Goal: Information Seeking & Learning: Learn about a topic

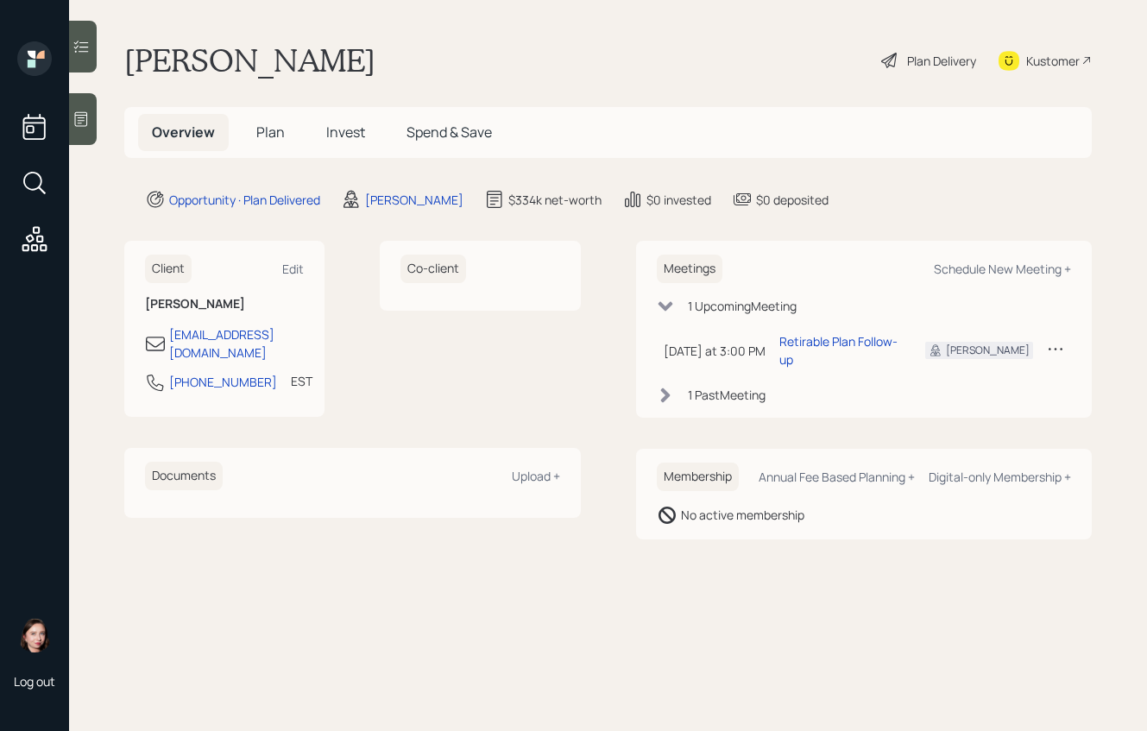
click at [1124, 708] on main "[PERSON_NAME] Plan Delivery Kustomer Overview Plan Invest Spend & Save Opportun…" at bounding box center [608, 365] width 1078 height 731
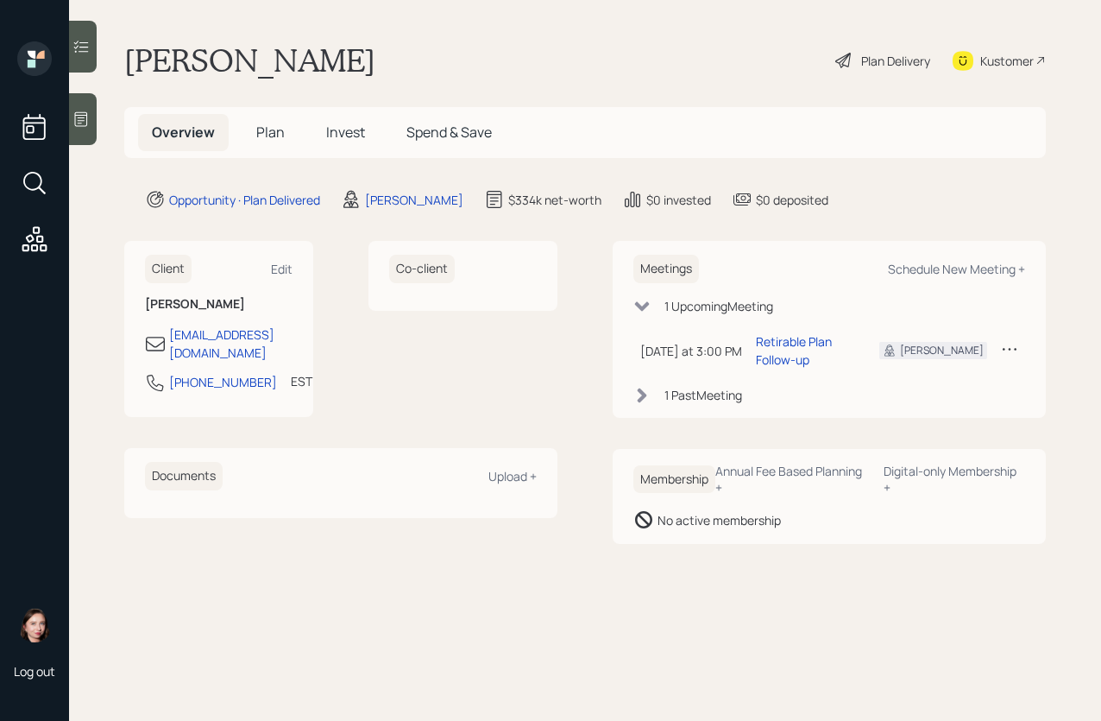
click at [898, 59] on div "Plan Delivery" at bounding box center [895, 61] width 69 height 18
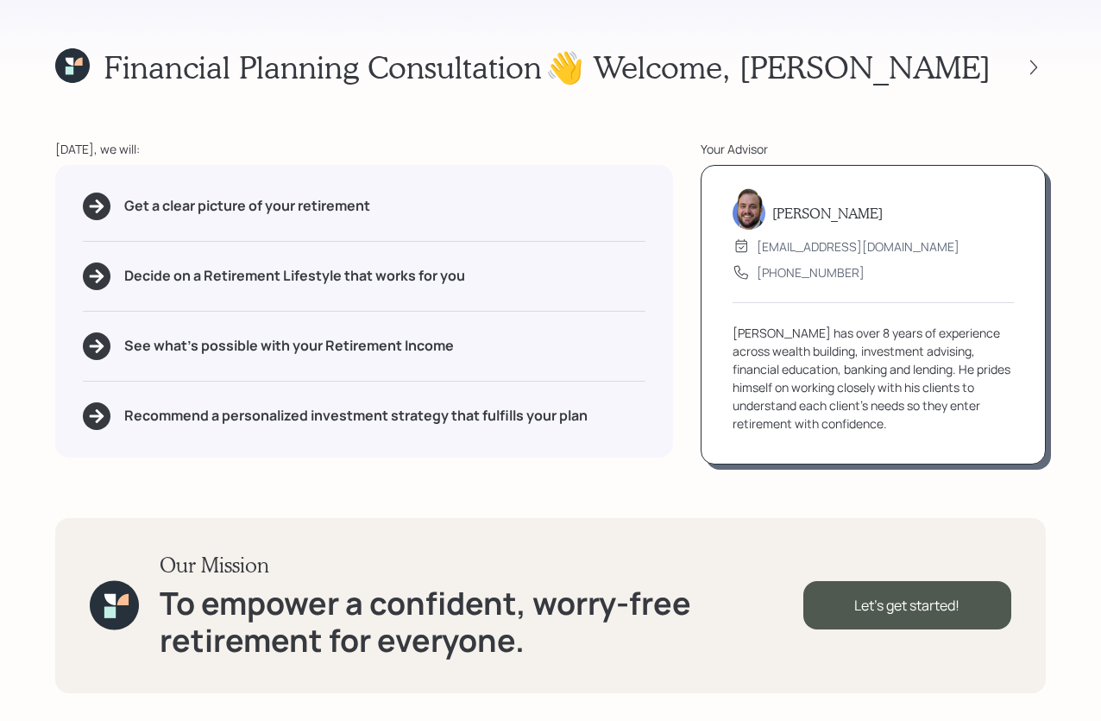
click at [1028, 51] on div "👋 Welcome , [GEOGRAPHIC_DATA]" at bounding box center [795, 66] width 501 height 37
click at [1026, 63] on icon at bounding box center [1033, 67] width 17 height 17
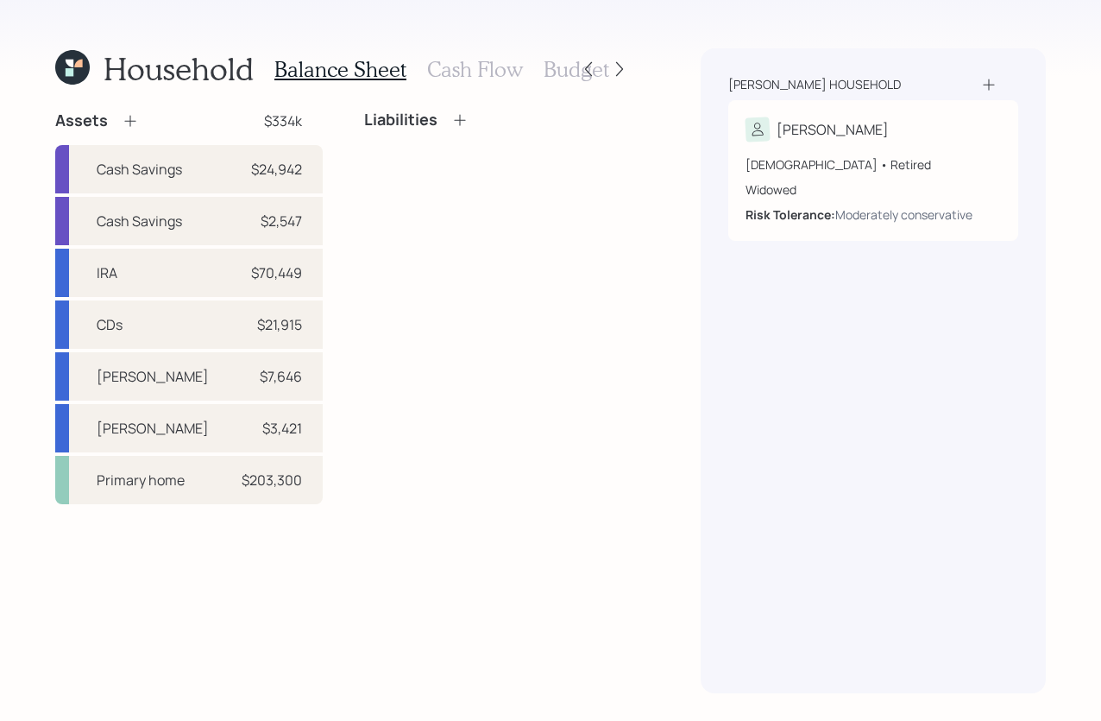
click at [488, 68] on h3 "Cash Flow" at bounding box center [475, 69] width 96 height 25
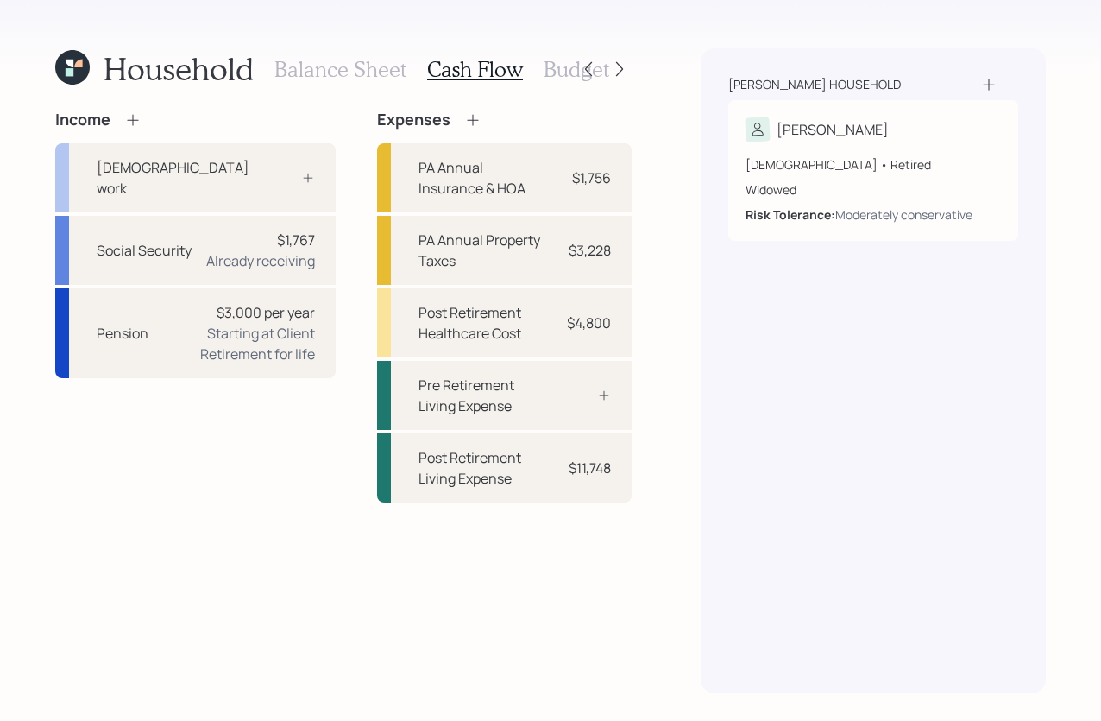
click at [350, 73] on h3 "Balance Sheet" at bounding box center [340, 69] width 132 height 25
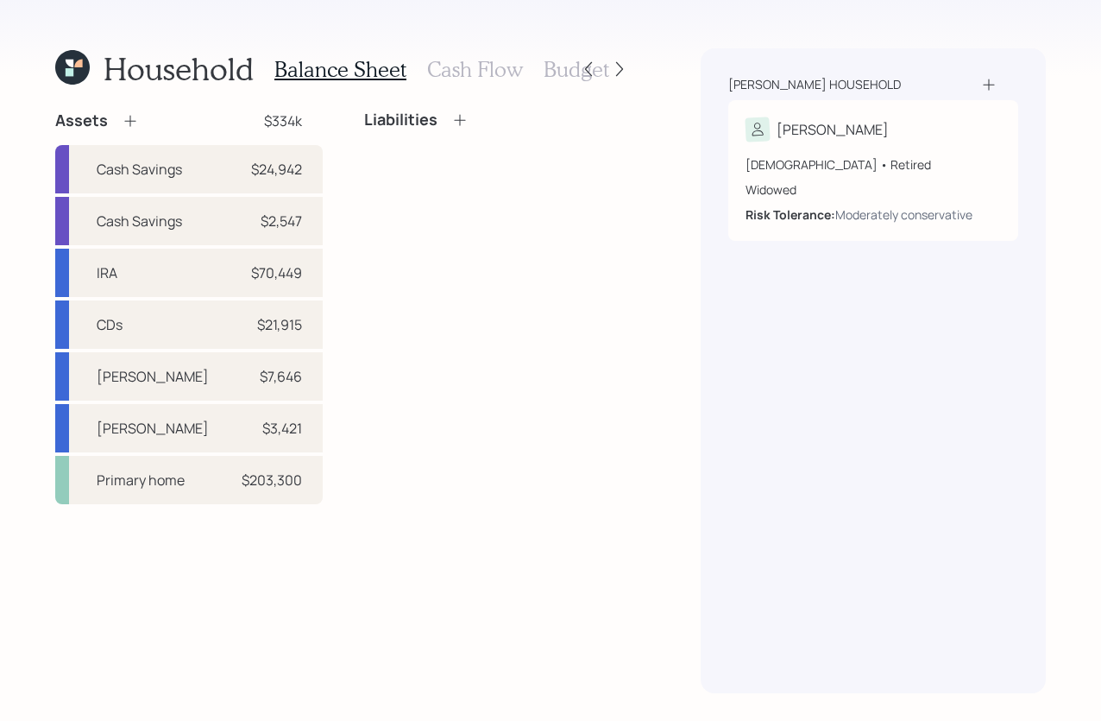
click at [556, 76] on h3 "Budget" at bounding box center [577, 69] width 66 height 25
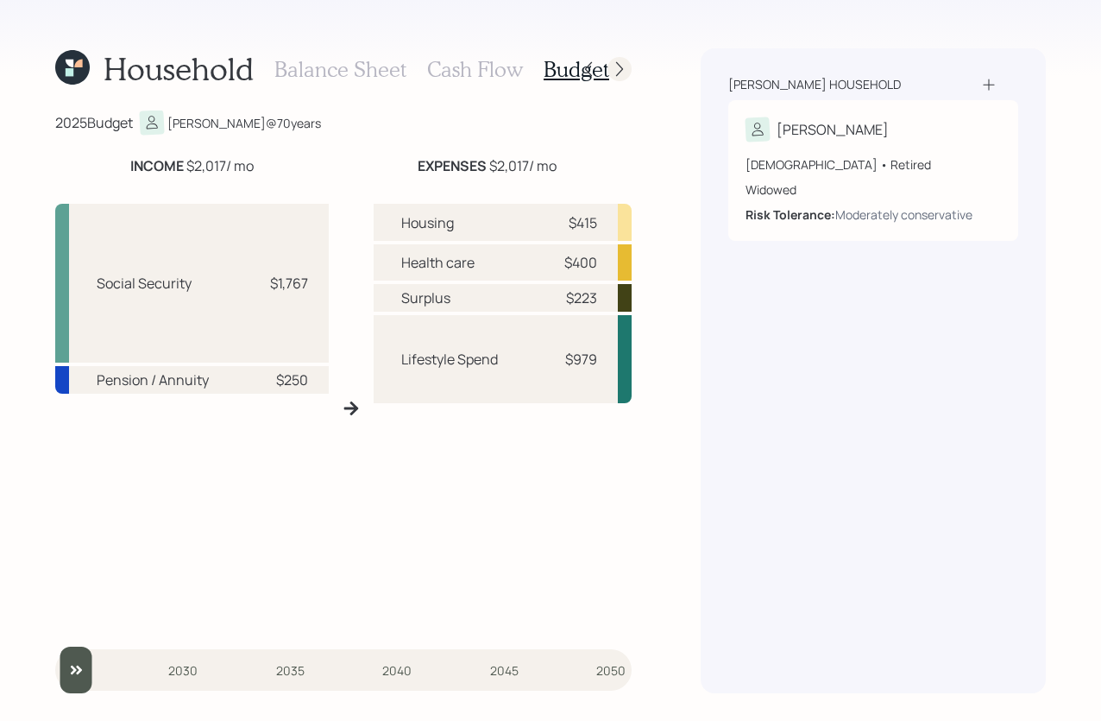
click at [629, 62] on div at bounding box center [620, 69] width 24 height 24
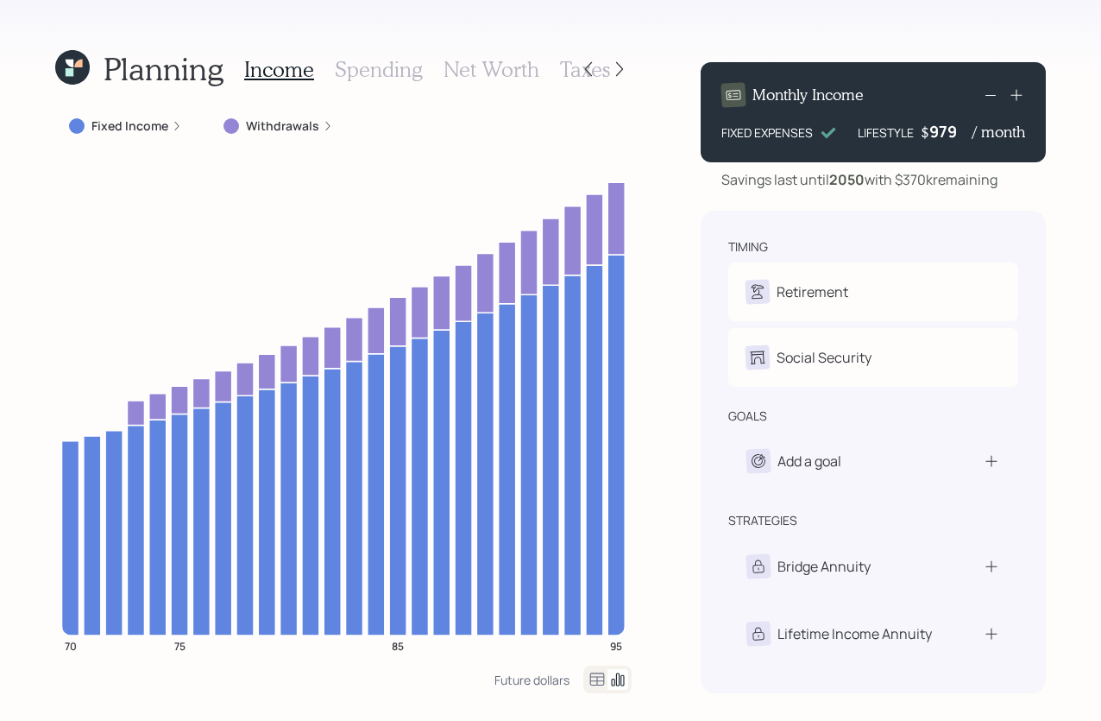
click at [355, 73] on h3 "Spending" at bounding box center [379, 69] width 88 height 25
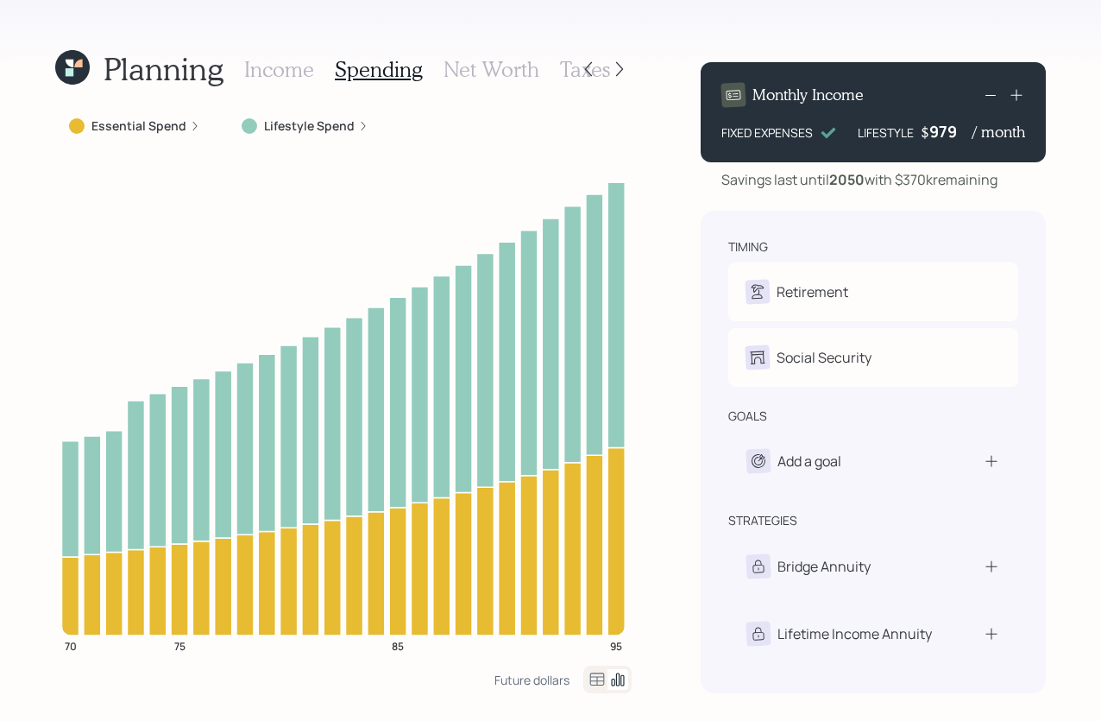
click at [505, 68] on h3 "Net Worth" at bounding box center [492, 69] width 96 height 25
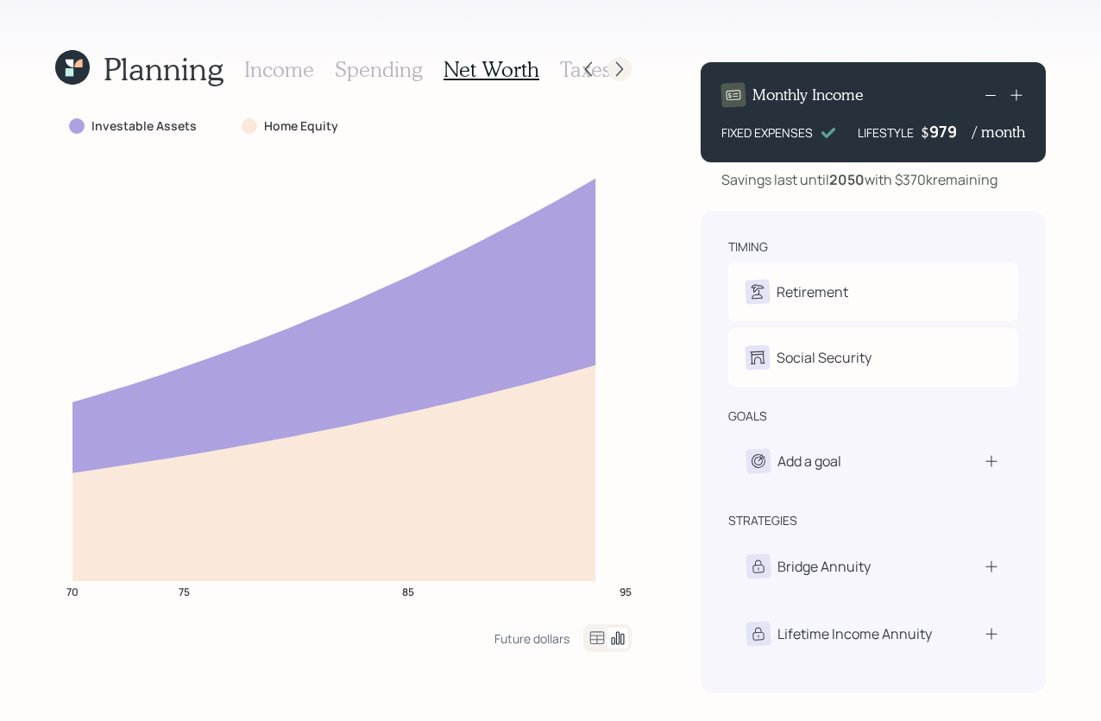
click at [620, 74] on icon at bounding box center [619, 68] width 17 height 17
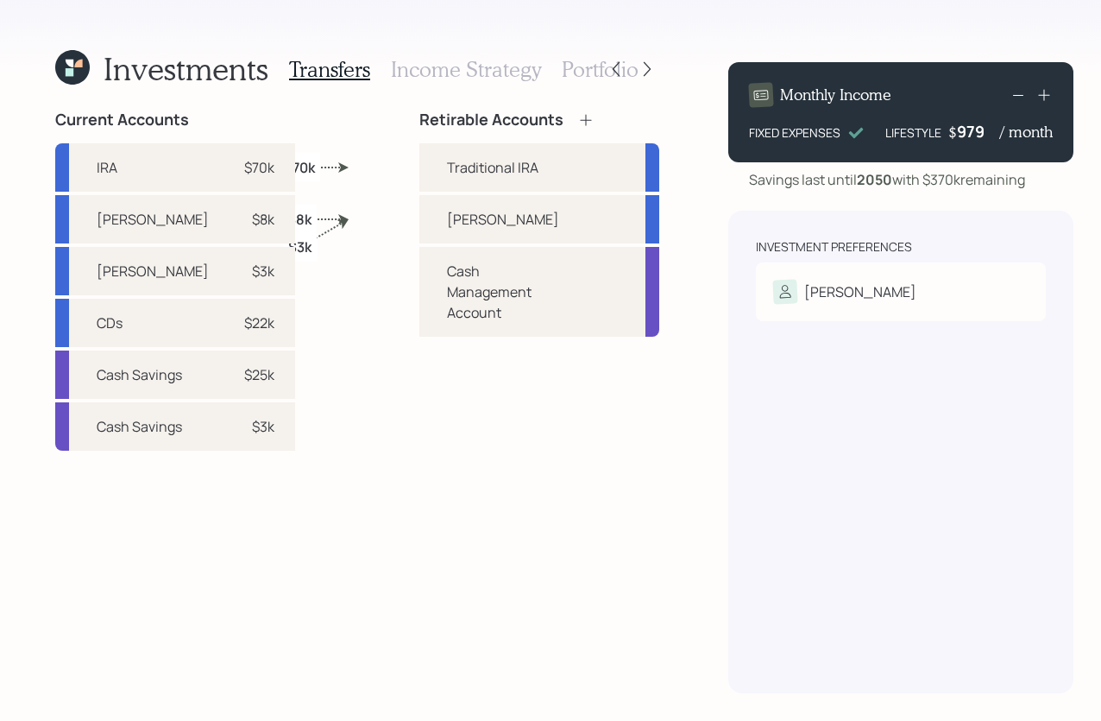
click at [450, 76] on h3 "Income Strategy" at bounding box center [466, 69] width 150 height 25
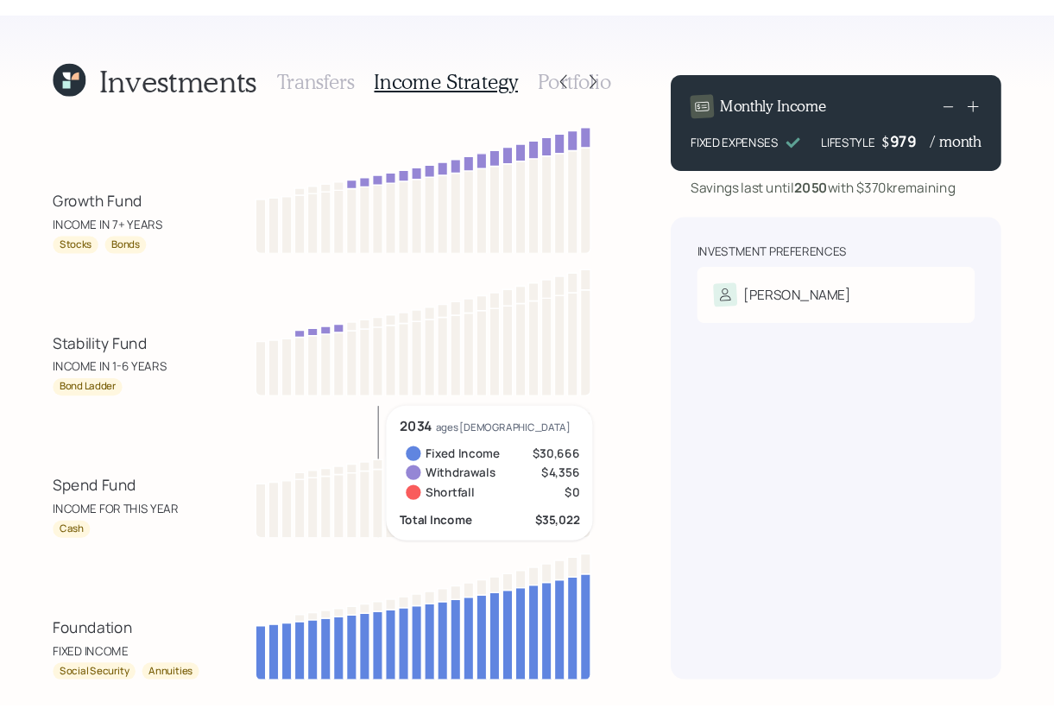
scroll to position [3, 0]
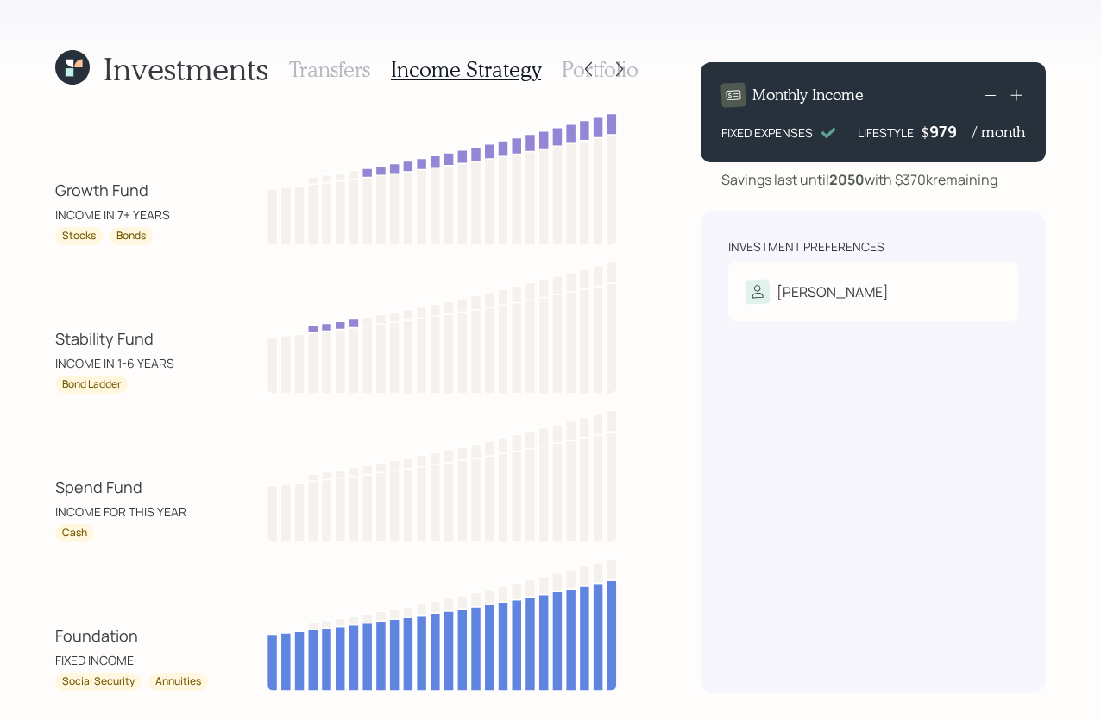
click at [567, 78] on h3 "Portfolio" at bounding box center [600, 69] width 77 height 25
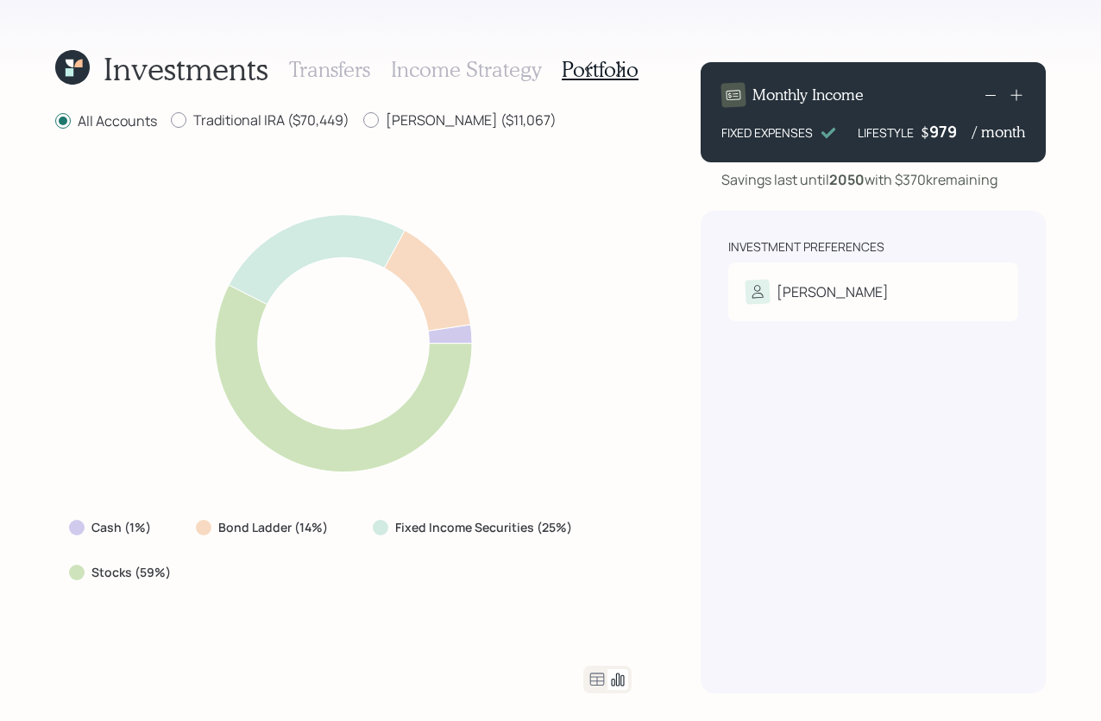
click at [163, 82] on h1 "Investments" at bounding box center [186, 68] width 165 height 37
click at [591, 67] on icon at bounding box center [588, 68] width 17 height 17
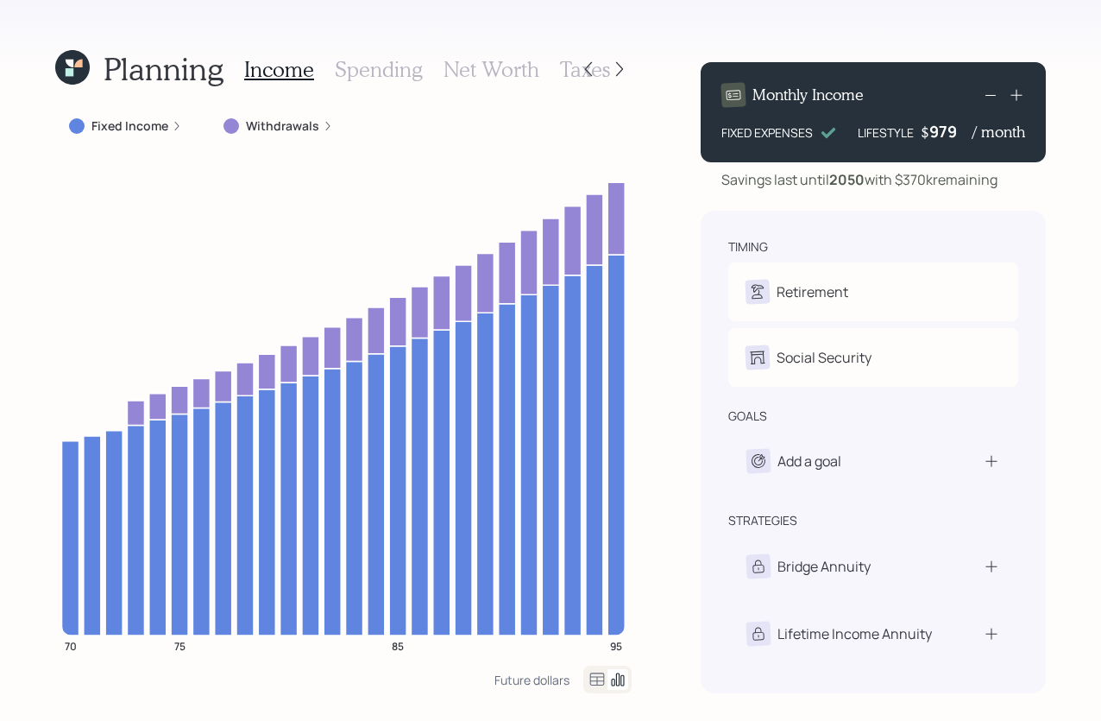
click at [591, 67] on icon at bounding box center [588, 68] width 17 height 17
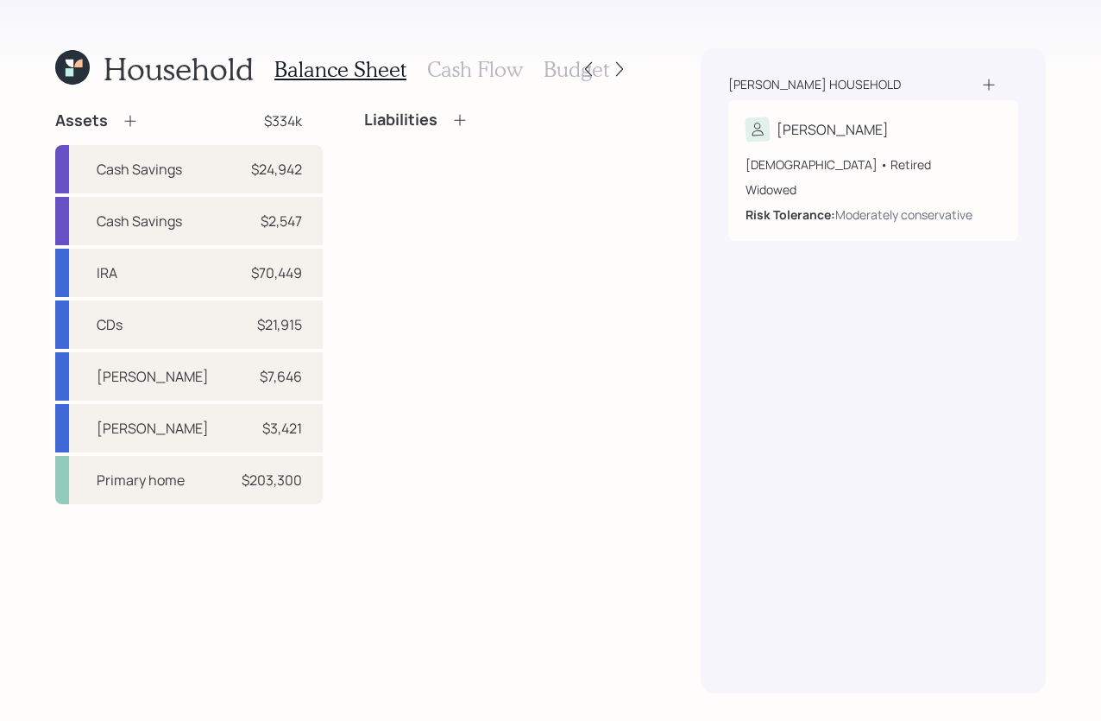
click at [591, 67] on icon at bounding box center [588, 68] width 17 height 17
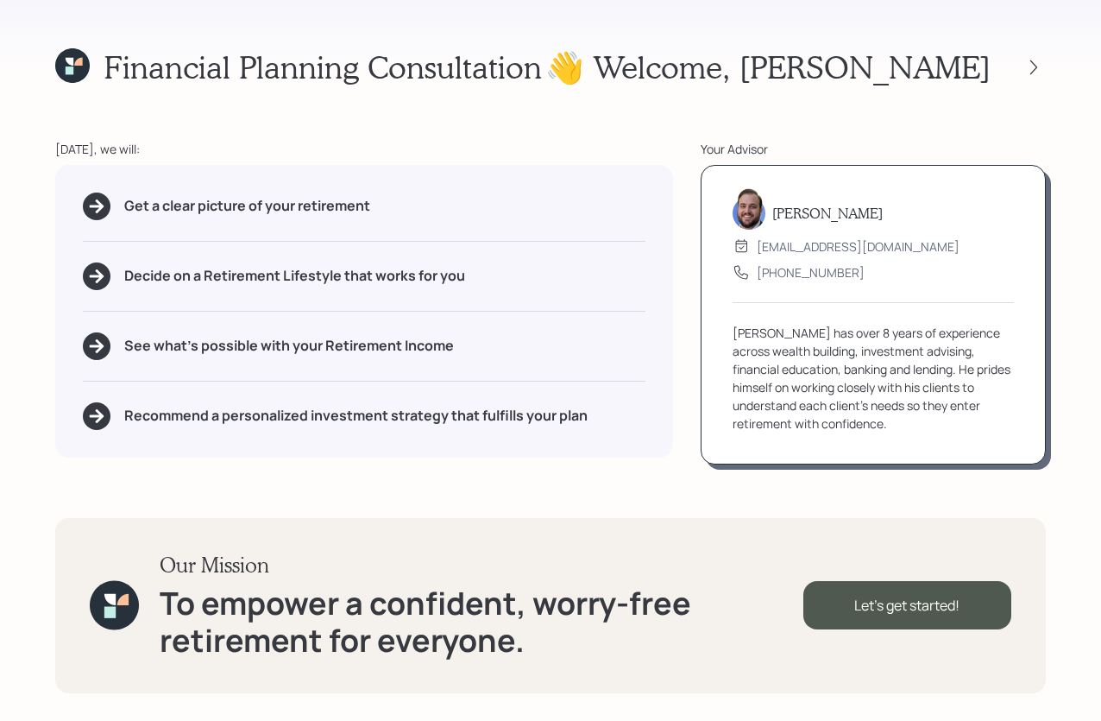
click at [1012, 72] on div at bounding box center [1018, 67] width 55 height 24
click at [1023, 81] on div "👋 Welcome , Edna" at bounding box center [795, 66] width 501 height 37
click at [1026, 76] on div at bounding box center [1034, 67] width 24 height 24
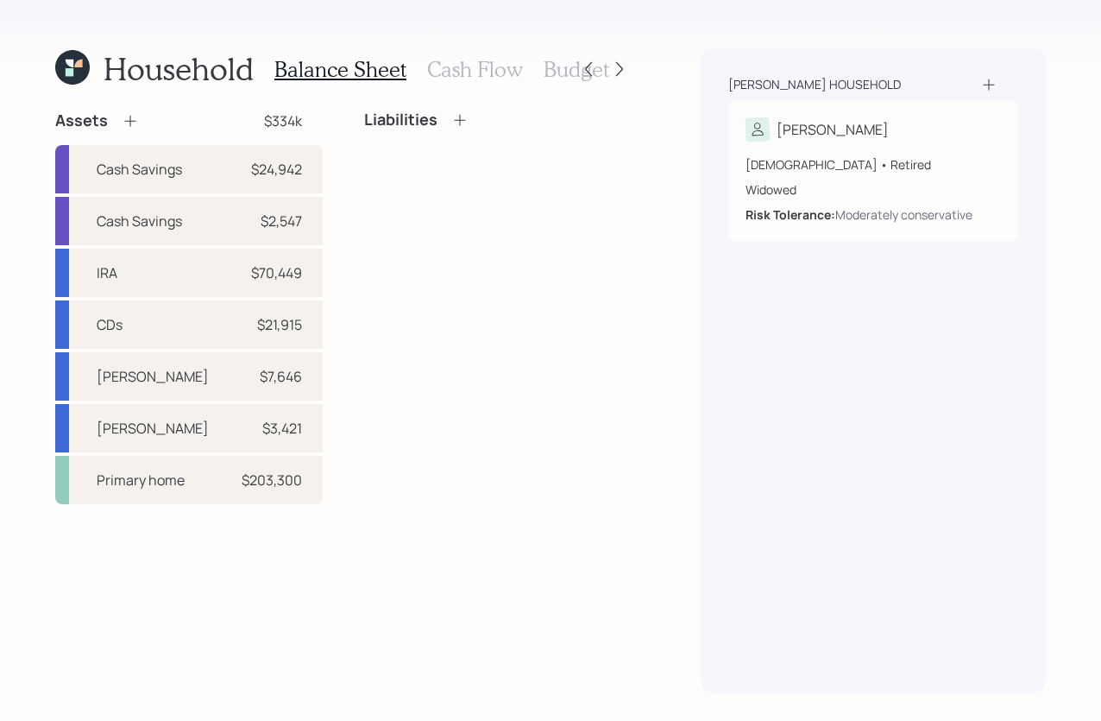
click at [611, 78] on div at bounding box center [604, 69] width 55 height 24
click at [614, 75] on icon at bounding box center [619, 68] width 17 height 17
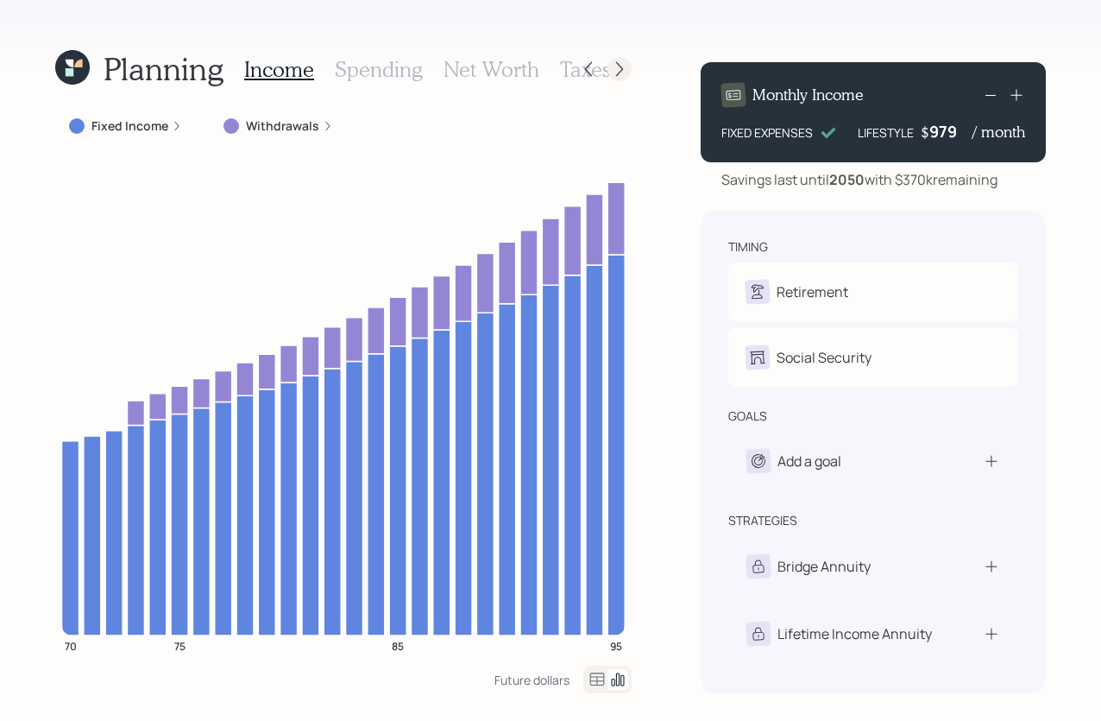
click at [627, 69] on icon at bounding box center [619, 68] width 17 height 17
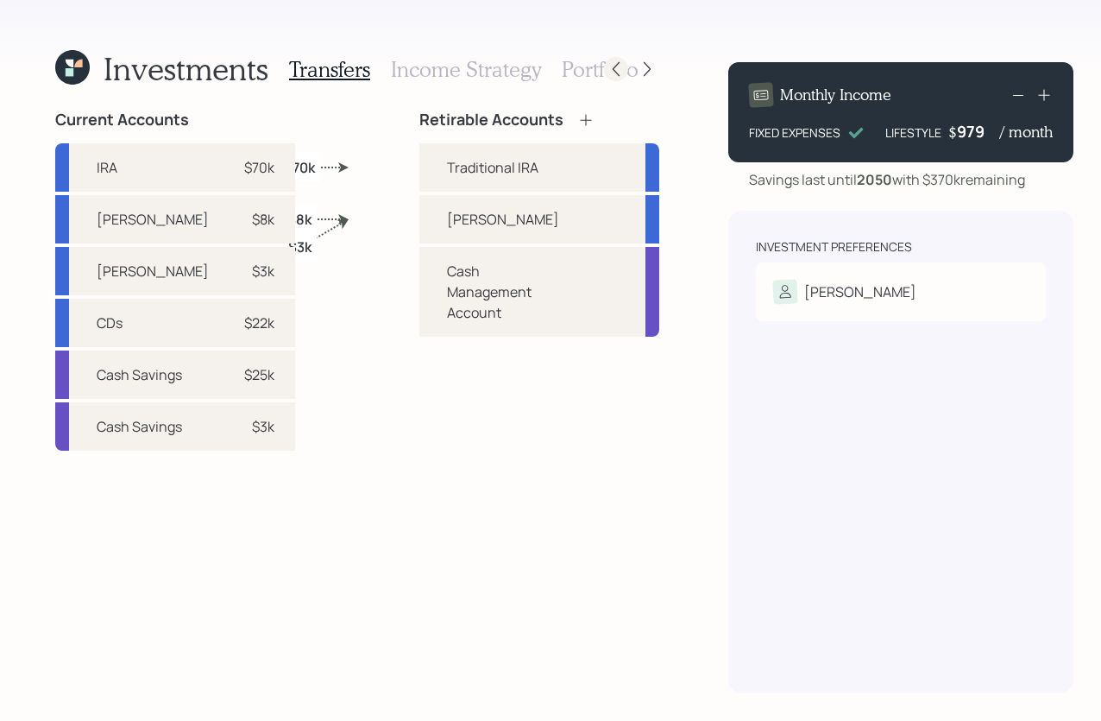
click at [608, 74] on icon at bounding box center [616, 68] width 17 height 17
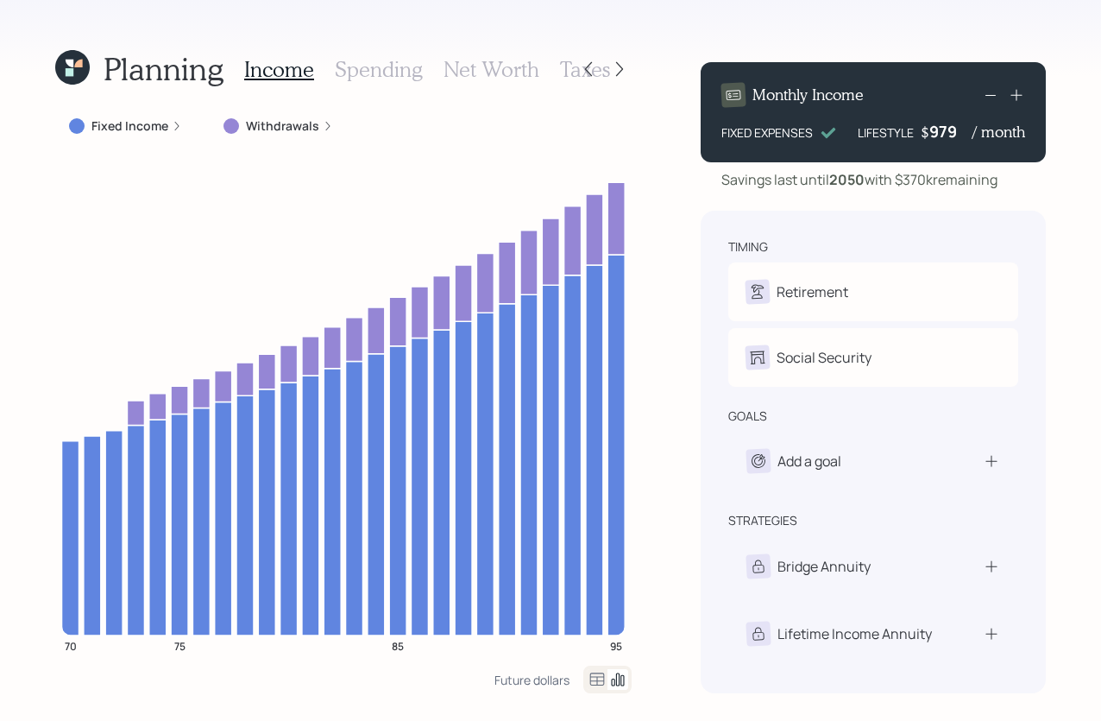
click at [587, 74] on icon at bounding box center [588, 68] width 17 height 17
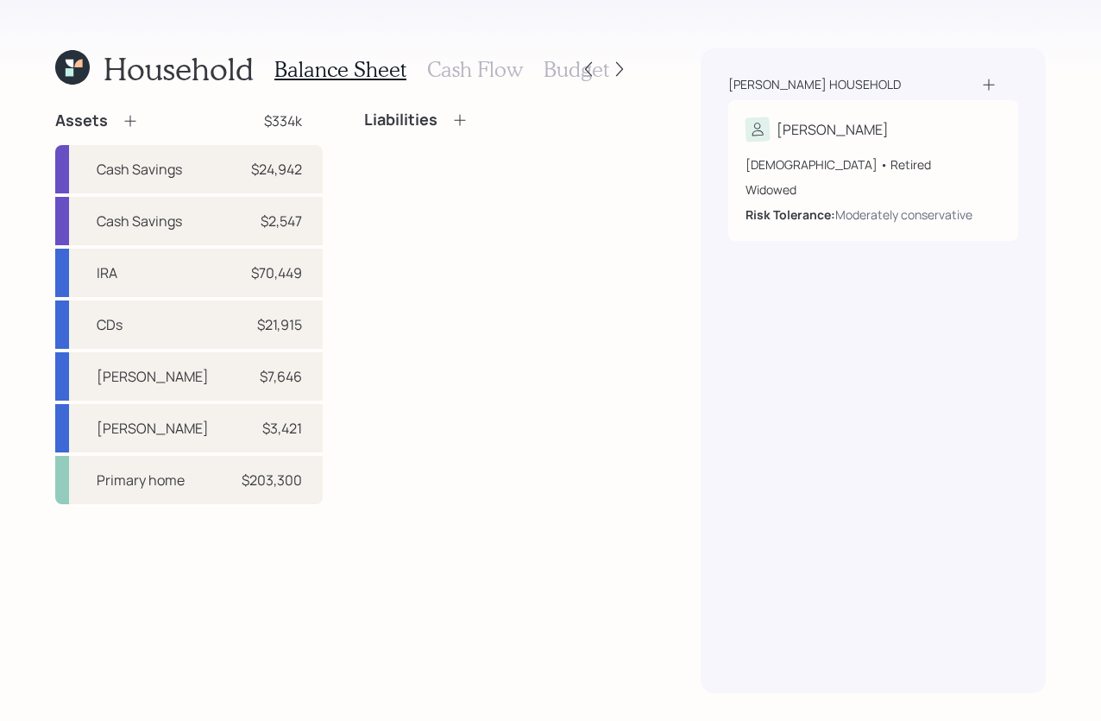
click at [1089, 123] on div "Household Balance Sheet Cash Flow Budget Assets $334k Cash Savings $24,942 Cash…" at bounding box center [550, 360] width 1101 height 721
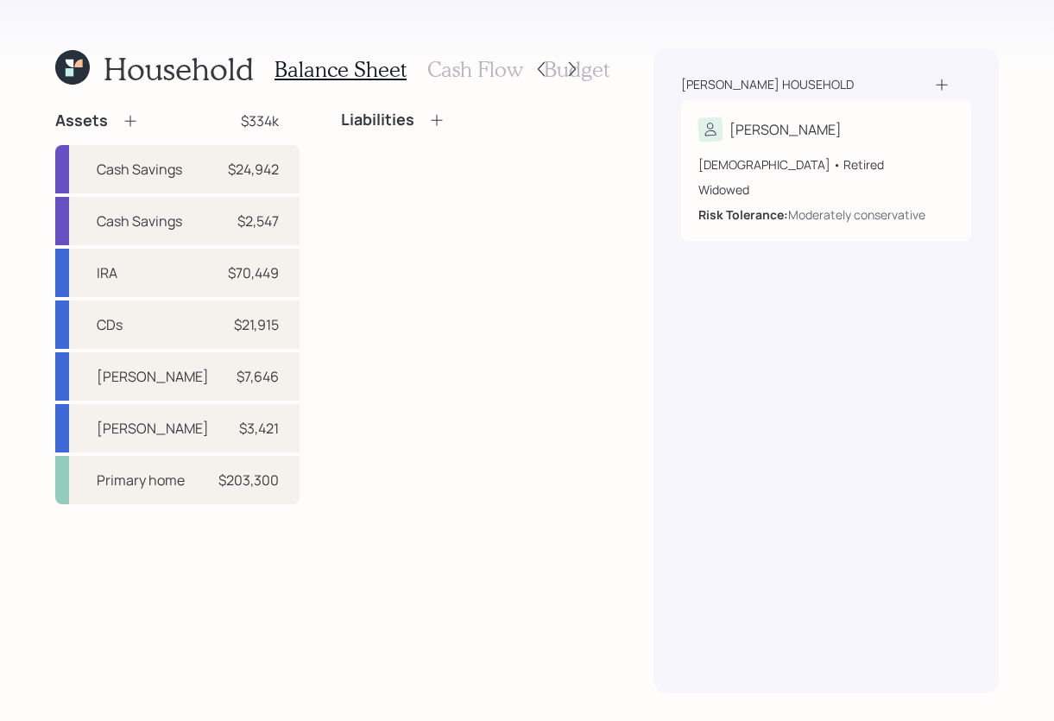
click at [985, 73] on div "Mendez household Edna 70 years old • Retired Widowed Risk Tolerance: Moderately…" at bounding box center [825, 370] width 345 height 645
click at [91, 67] on div "Household" at bounding box center [154, 68] width 199 height 37
click at [84, 73] on icon at bounding box center [72, 67] width 35 height 35
